Goal: Use online tool/utility: Utilize a website feature to perform a specific function

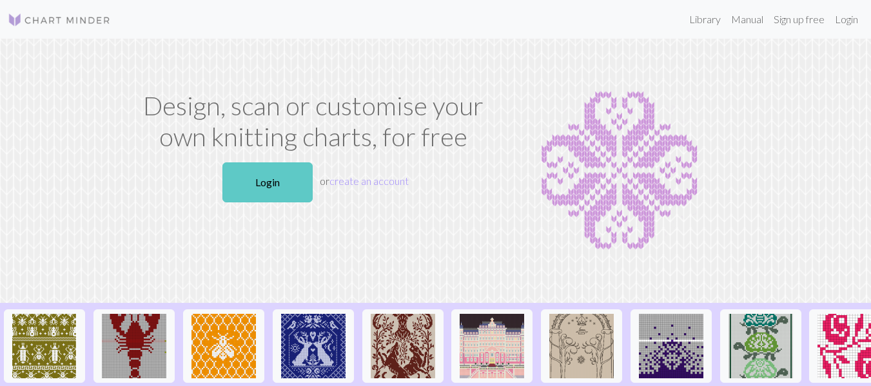
click at [282, 175] on link "Login" at bounding box center [267, 182] width 90 height 40
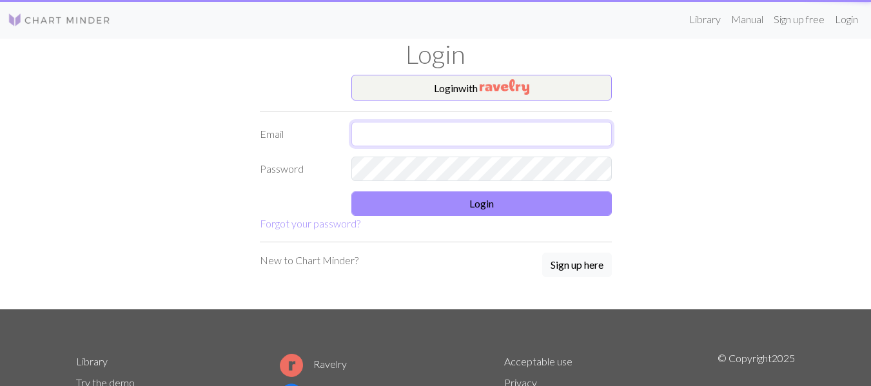
type input "[PERSON_NAME][EMAIL_ADDRESS][DOMAIN_NAME]"
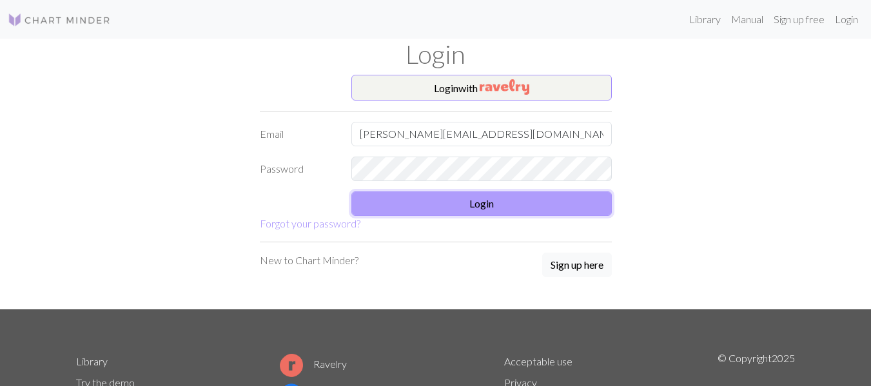
click at [399, 203] on button "Login" at bounding box center [481, 203] width 260 height 24
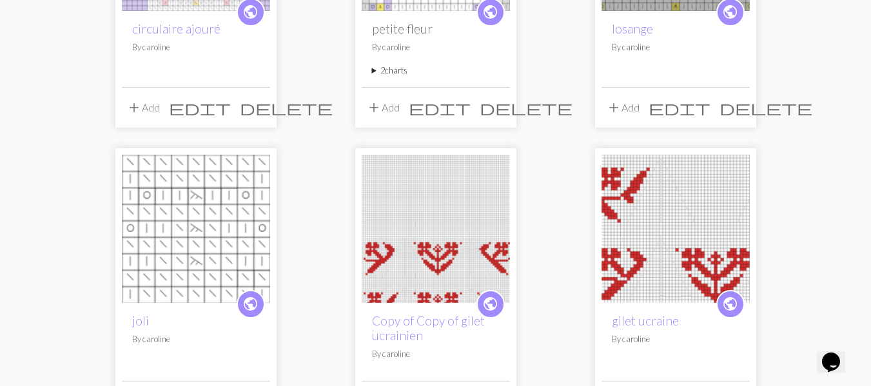
scroll to position [580, 0]
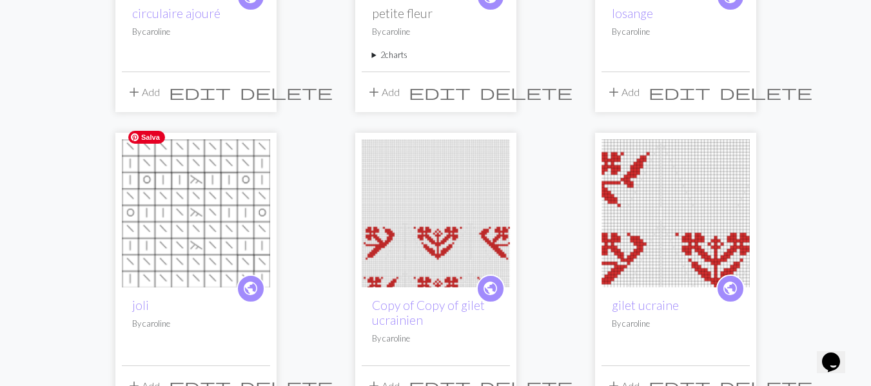
click at [206, 187] on img at bounding box center [196, 213] width 148 height 148
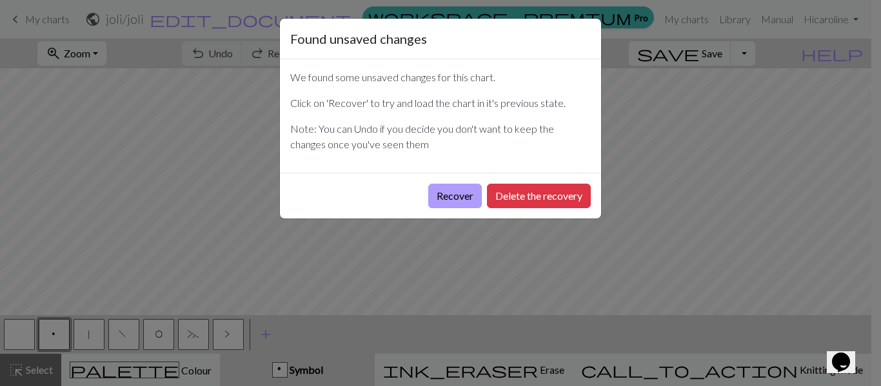
click at [435, 200] on button "Recover" at bounding box center [455, 196] width 54 height 24
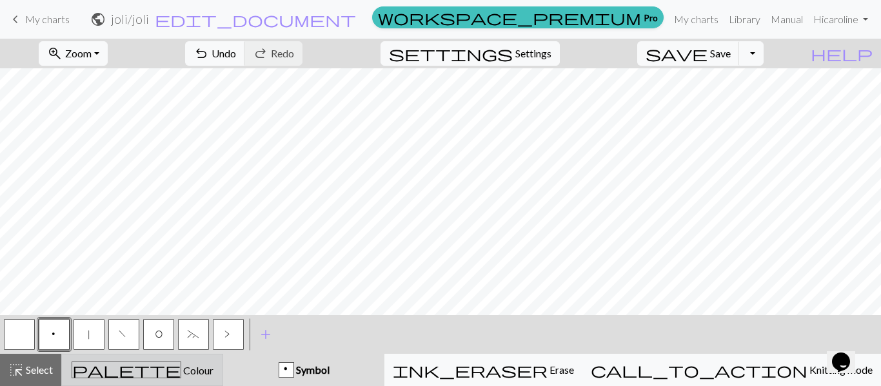
click at [181, 369] on span "Colour" at bounding box center [197, 370] width 32 height 12
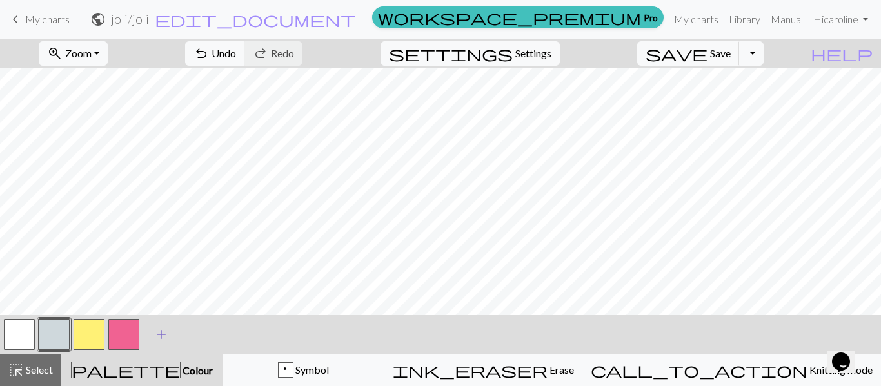
click at [166, 337] on span "add" at bounding box center [160, 335] width 15 height 18
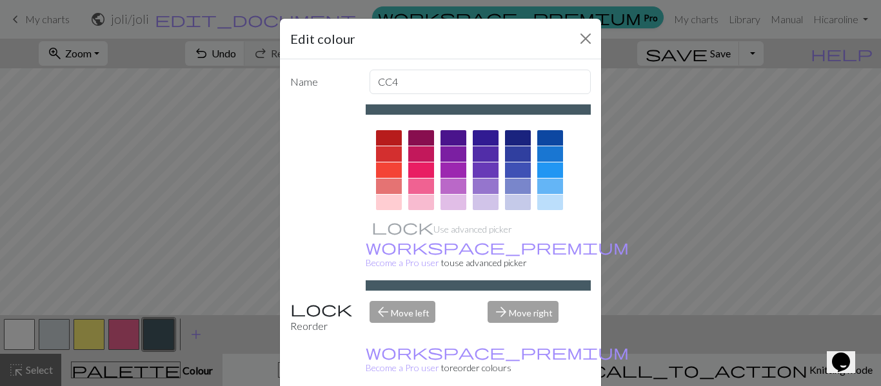
click at [482, 199] on div at bounding box center [486, 202] width 26 height 15
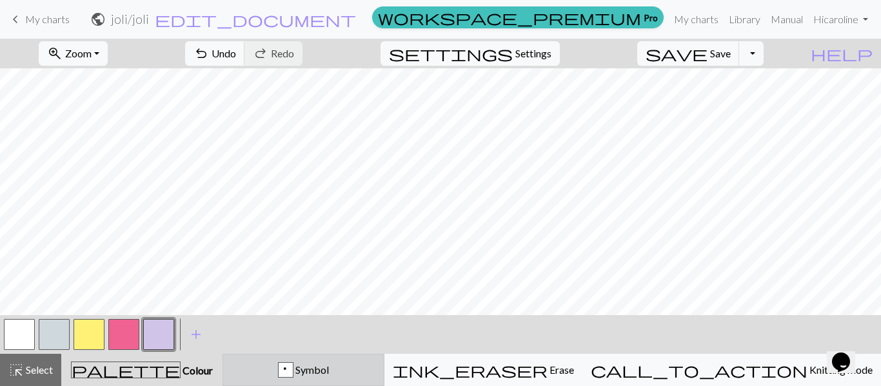
click at [329, 367] on span "Symbol" at bounding box center [310, 370] width 35 height 12
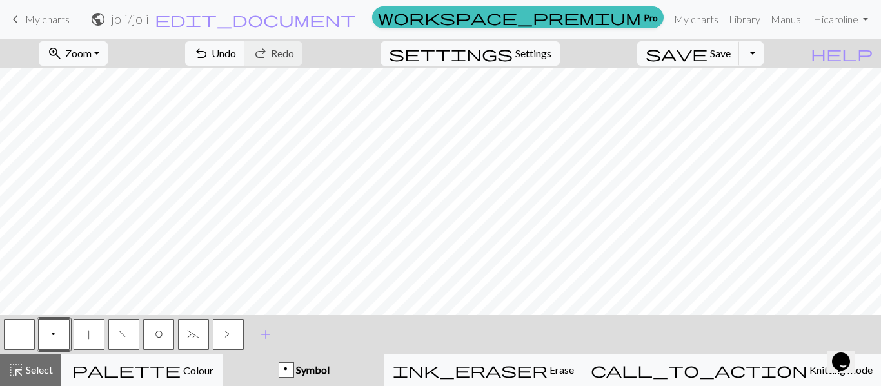
click at [89, 329] on span "|" at bounding box center [89, 335] width 6 height 13
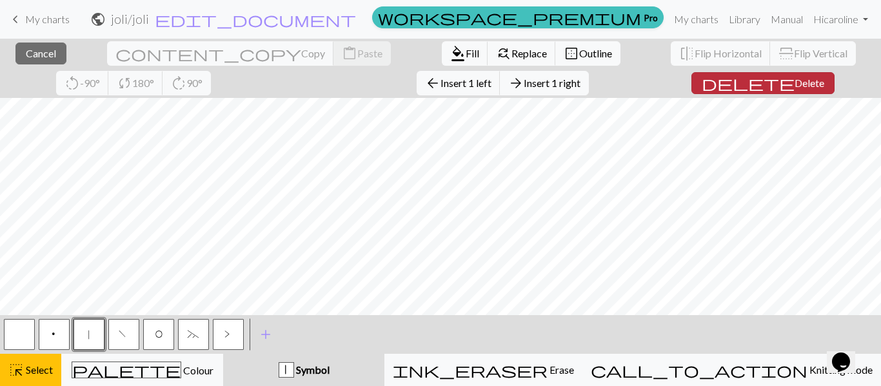
click at [794, 84] on span "Delete" at bounding box center [809, 83] width 30 height 12
click at [794, 86] on span "Delete" at bounding box center [809, 83] width 30 height 12
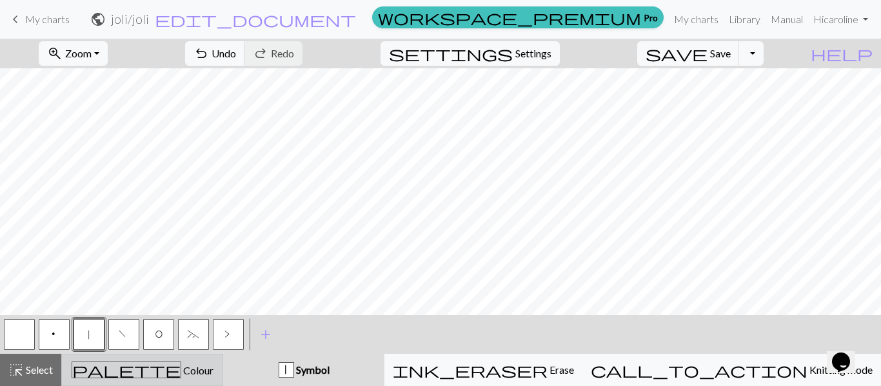
click at [181, 370] on span "Colour" at bounding box center [197, 370] width 32 height 12
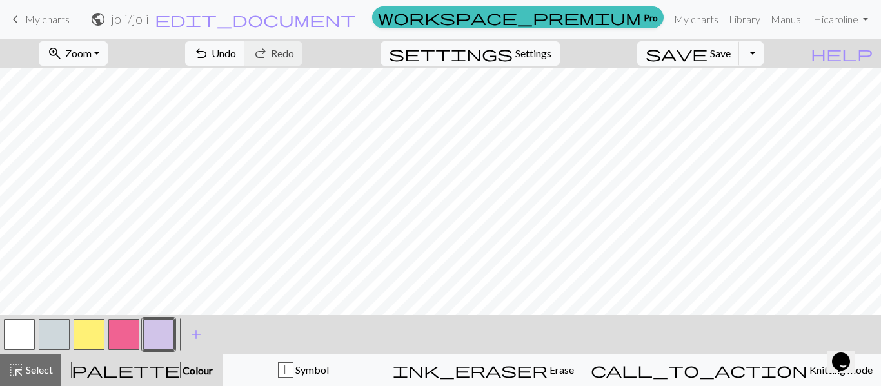
click at [161, 342] on button "button" at bounding box center [158, 334] width 31 height 31
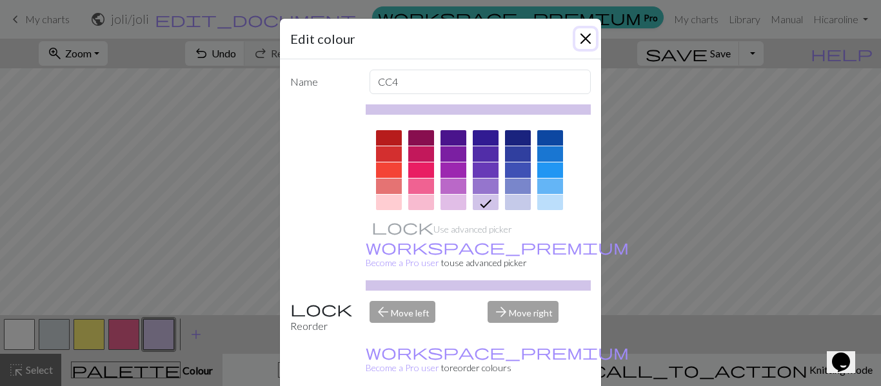
click at [583, 41] on button "Close" at bounding box center [585, 38] width 21 height 21
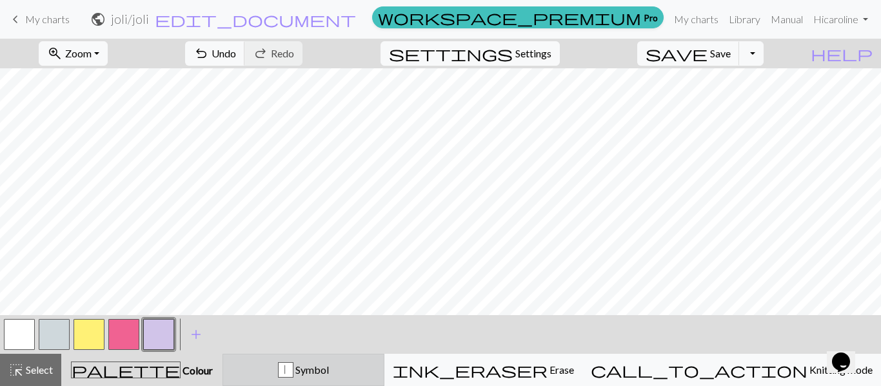
click at [329, 372] on span "Symbol" at bounding box center [310, 370] width 35 height 12
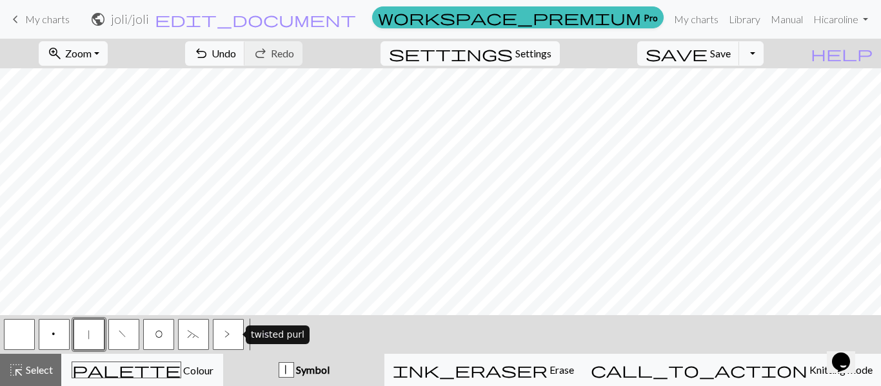
click at [231, 340] on button ">" at bounding box center [228, 334] width 31 height 31
click at [377, 376] on div "> Symbol" at bounding box center [304, 369] width 146 height 15
click at [237, 345] on button ">" at bounding box center [228, 334] width 31 height 31
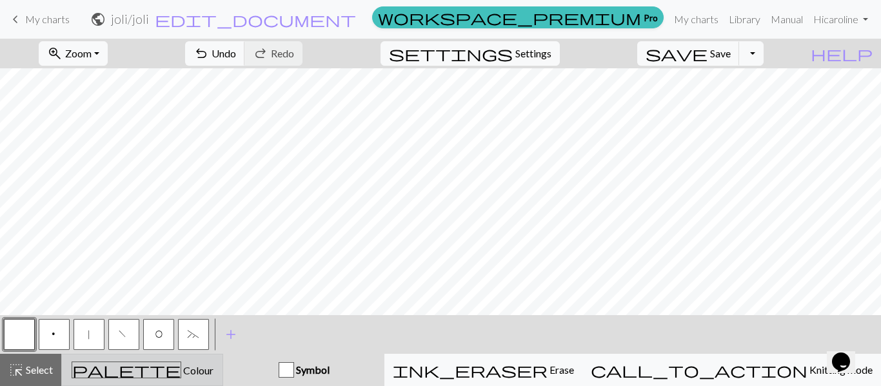
click at [215, 373] on div "palette Colour Colour" at bounding box center [142, 370] width 145 height 17
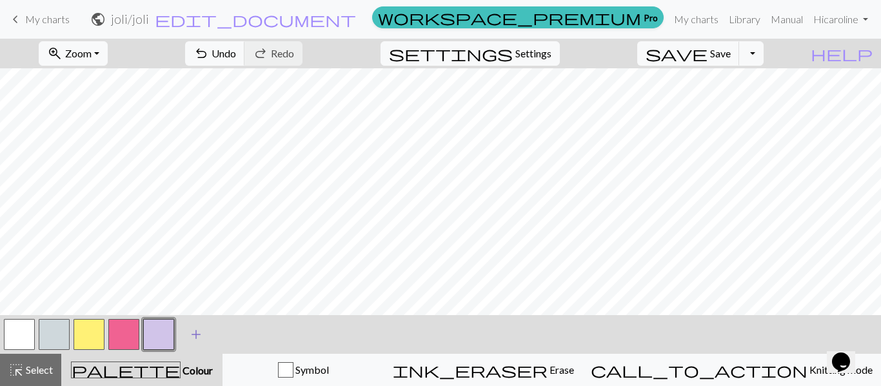
click at [198, 335] on span "add" at bounding box center [195, 335] width 15 height 18
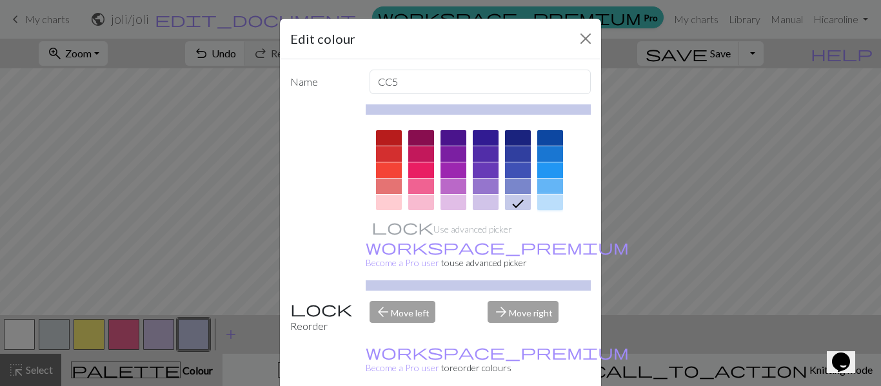
click at [542, 201] on div at bounding box center [550, 202] width 26 height 15
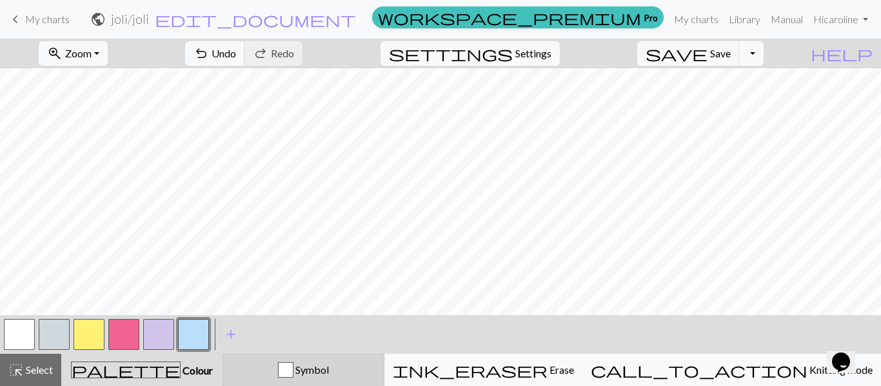
click at [376, 373] on div "Symbol" at bounding box center [303, 369] width 145 height 15
